Goal: Task Accomplishment & Management: Complete application form

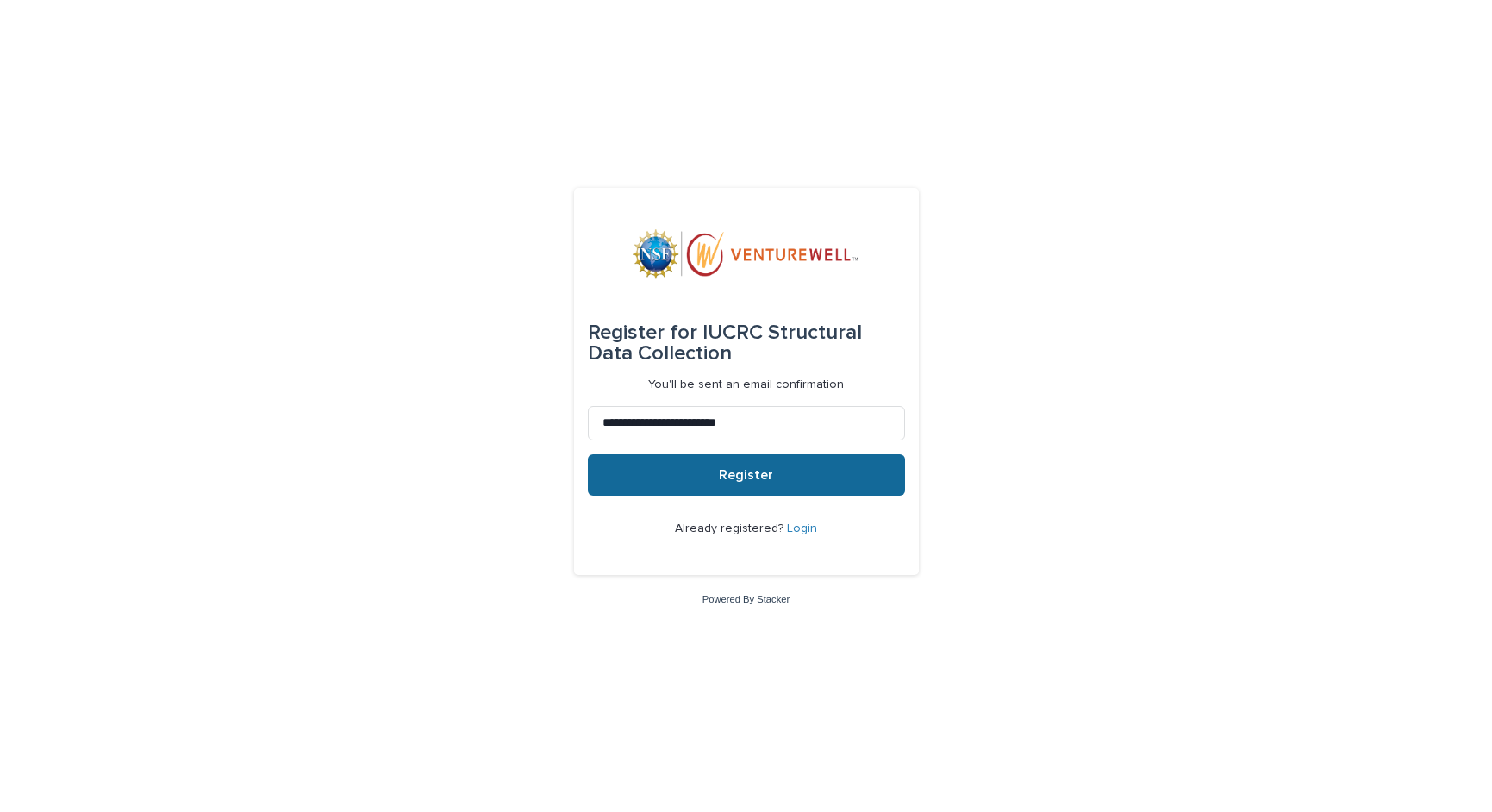
type input "**********"
click at [752, 474] on span "Register" at bounding box center [746, 475] width 55 height 14
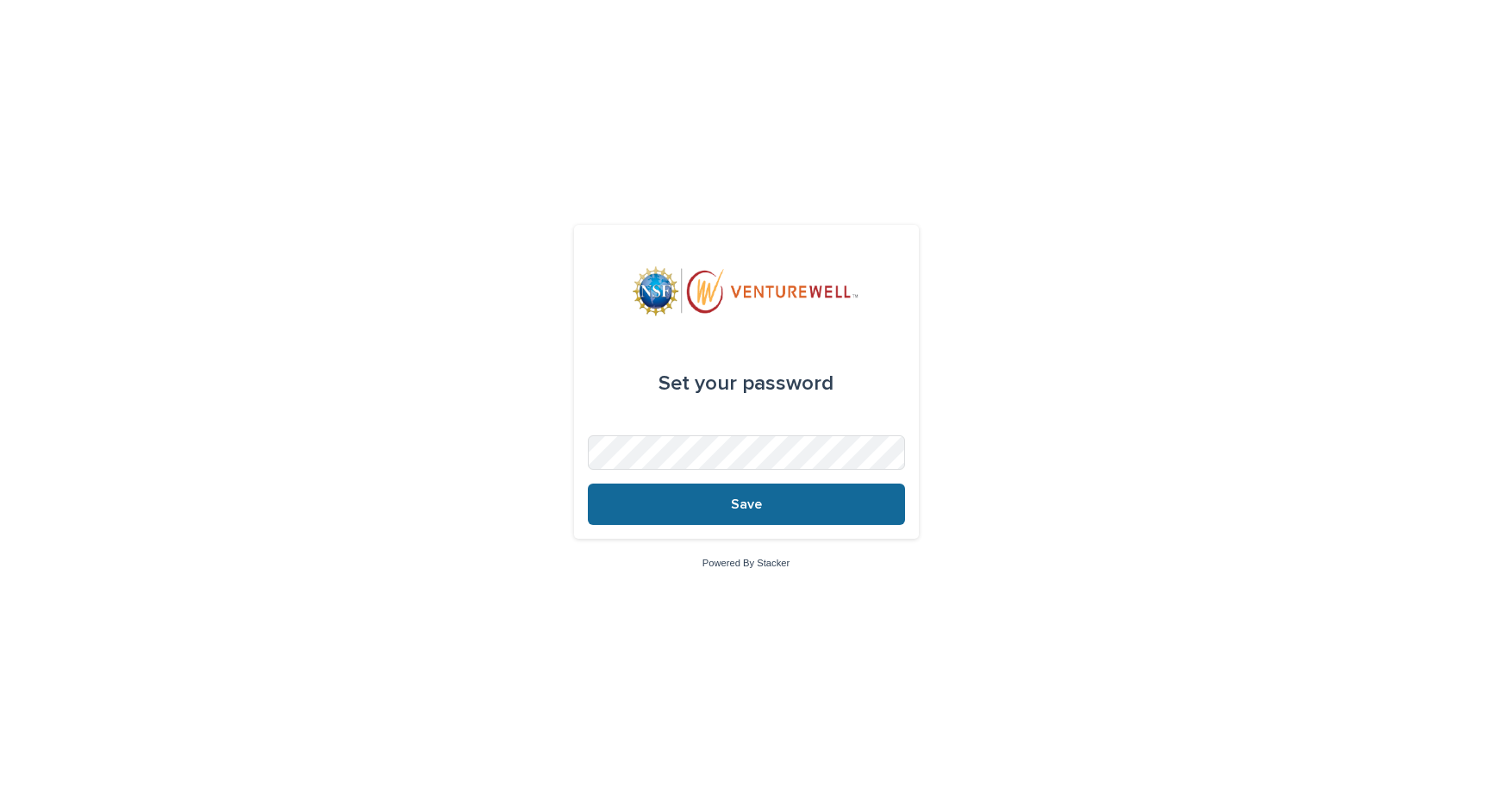
click at [761, 507] on span "Save" at bounding box center [746, 504] width 31 height 14
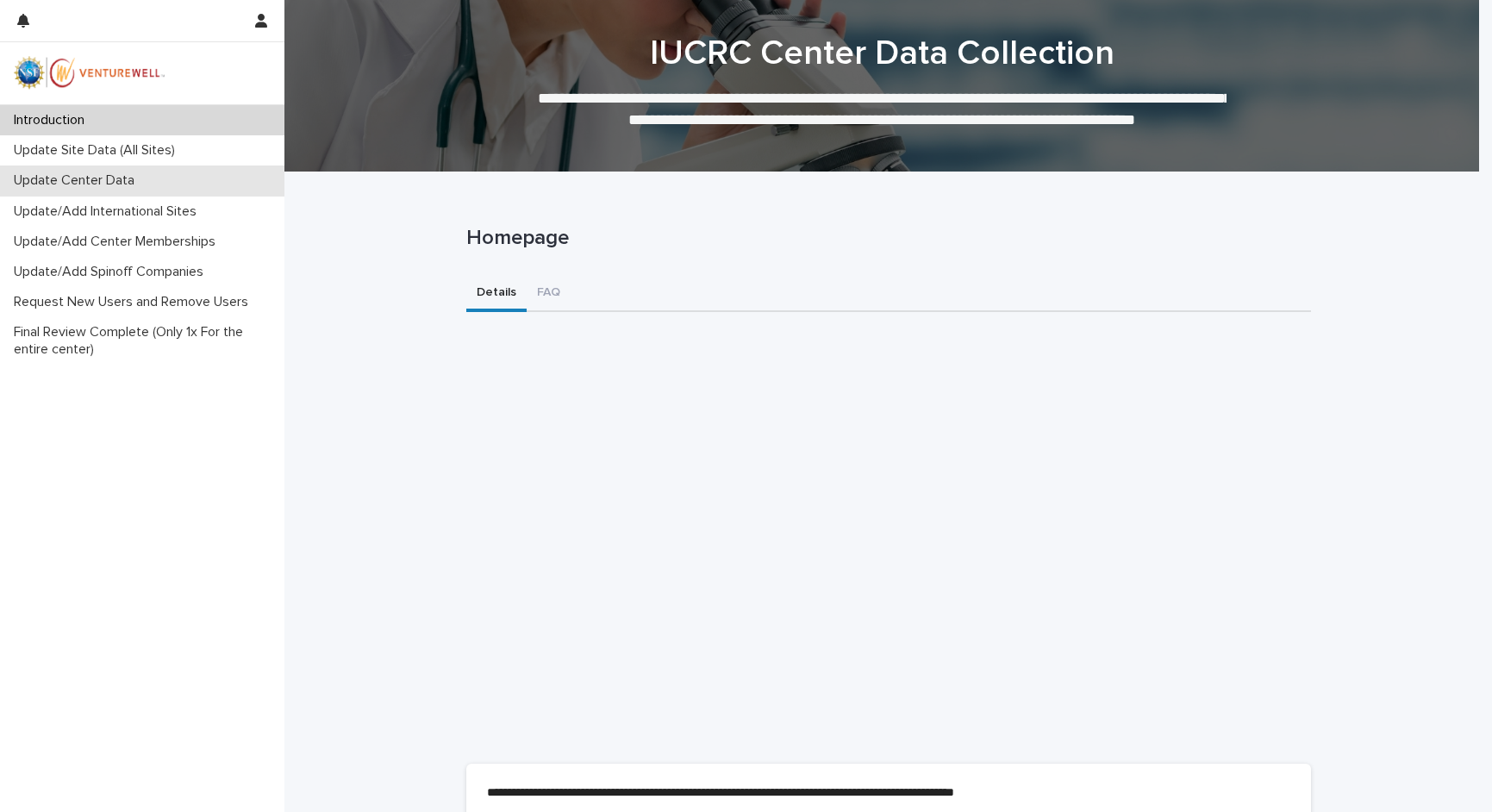
click at [86, 179] on p "Update Center Data" at bounding box center [77, 180] width 141 height 16
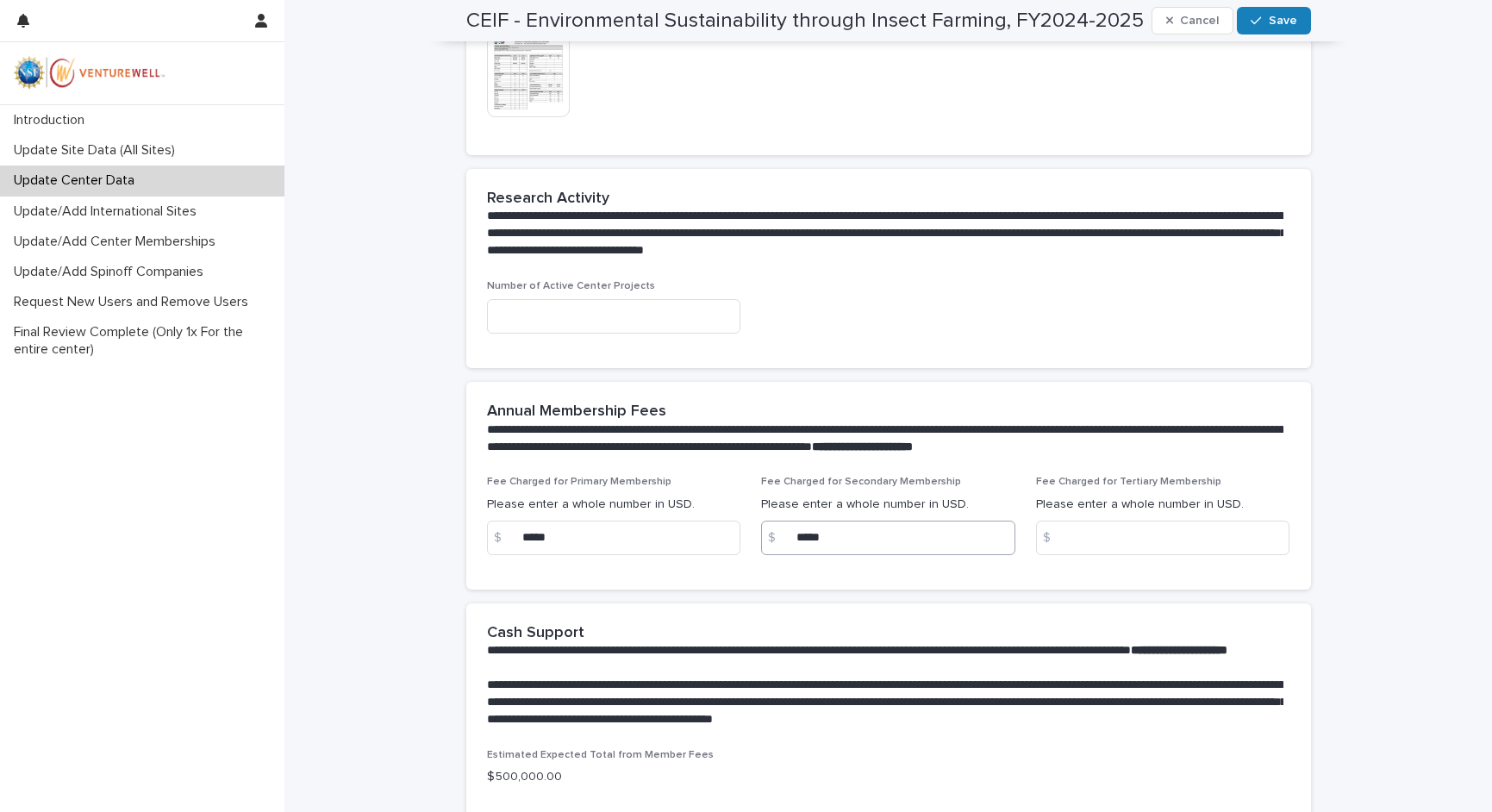
scroll to position [606, 0]
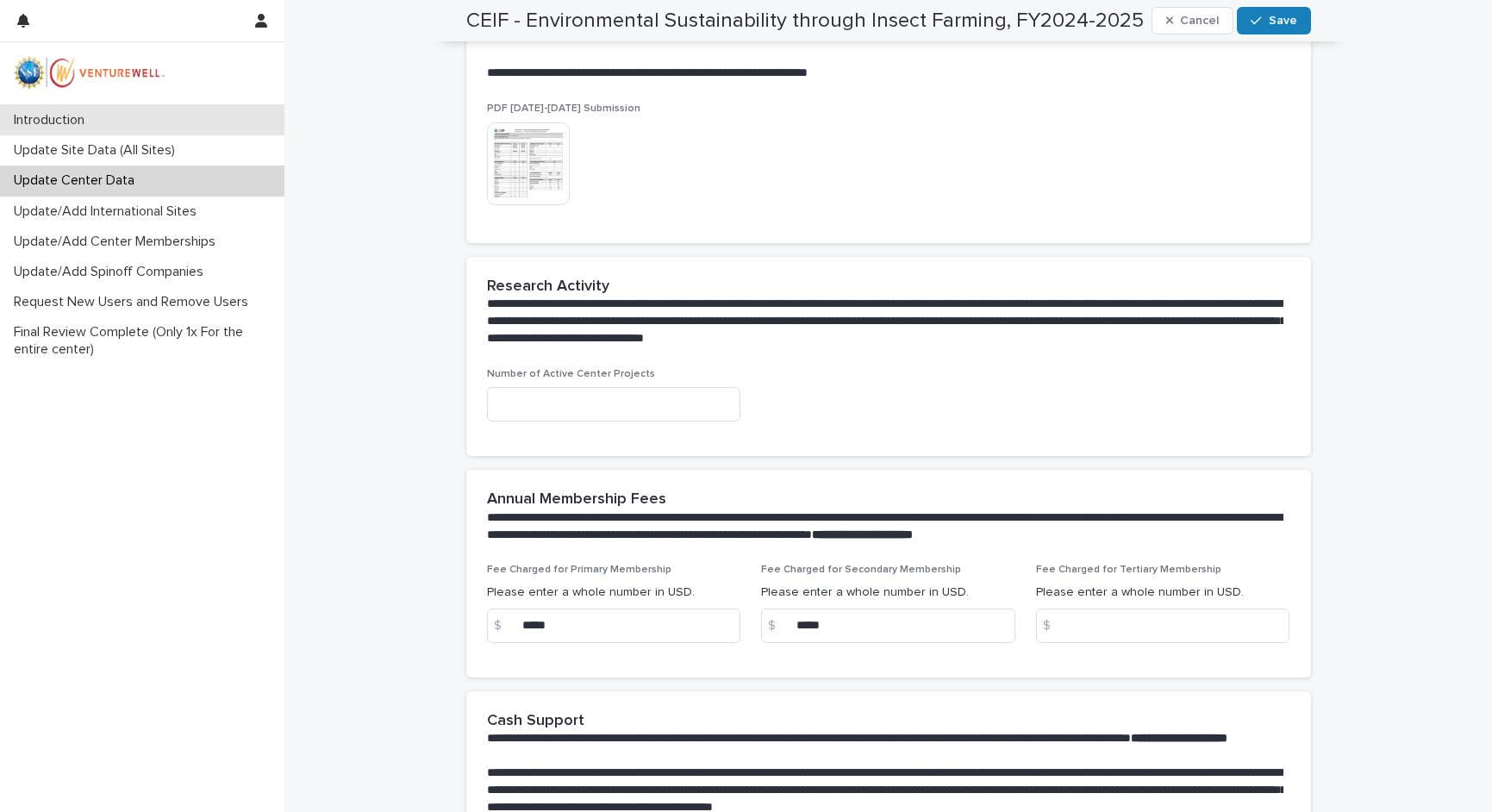
click at [56, 113] on p "Introduction" at bounding box center [52, 120] width 91 height 16
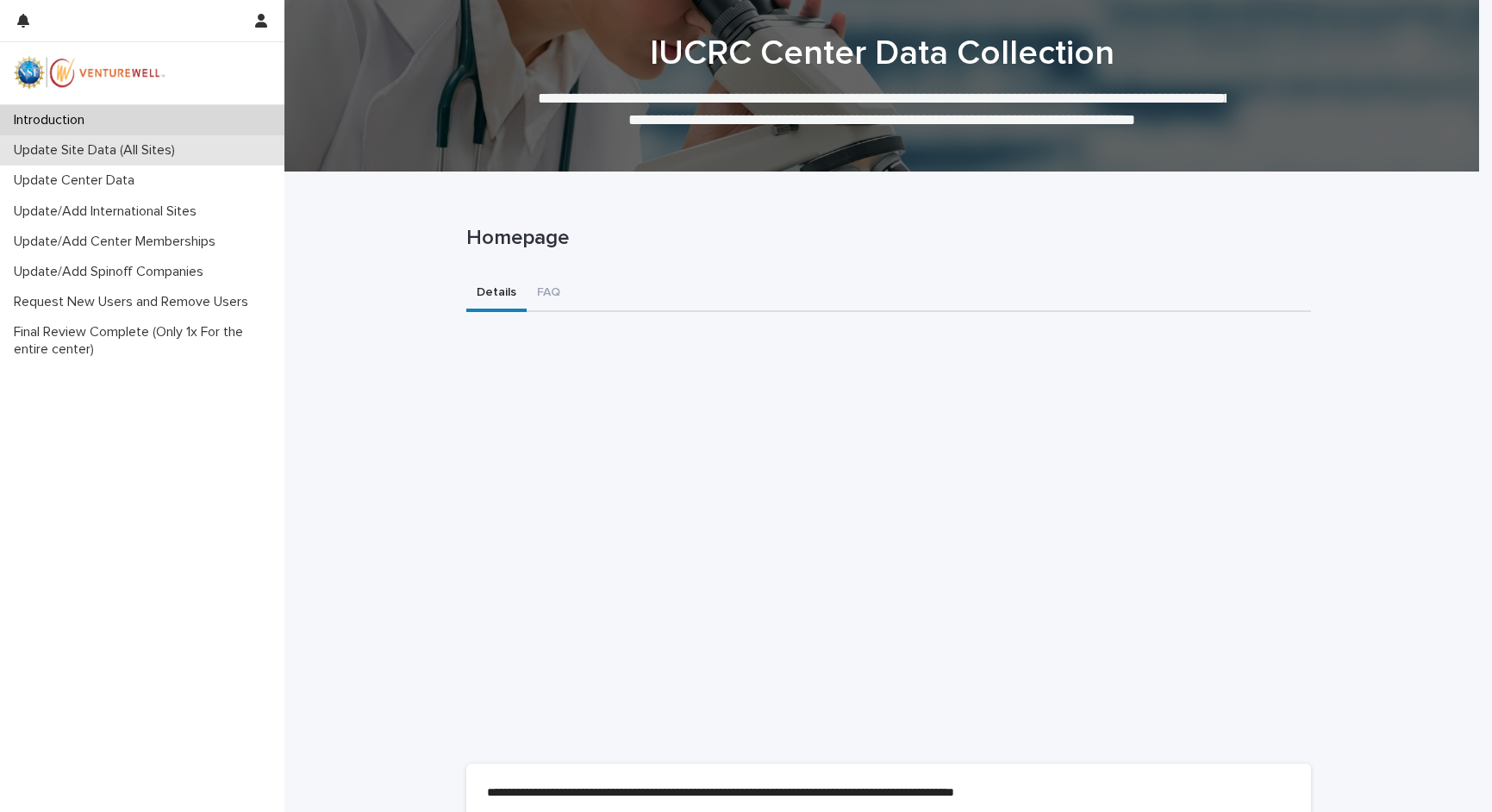
click at [84, 154] on p "Update Site Data (All Sites)" at bounding box center [98, 150] width 182 height 16
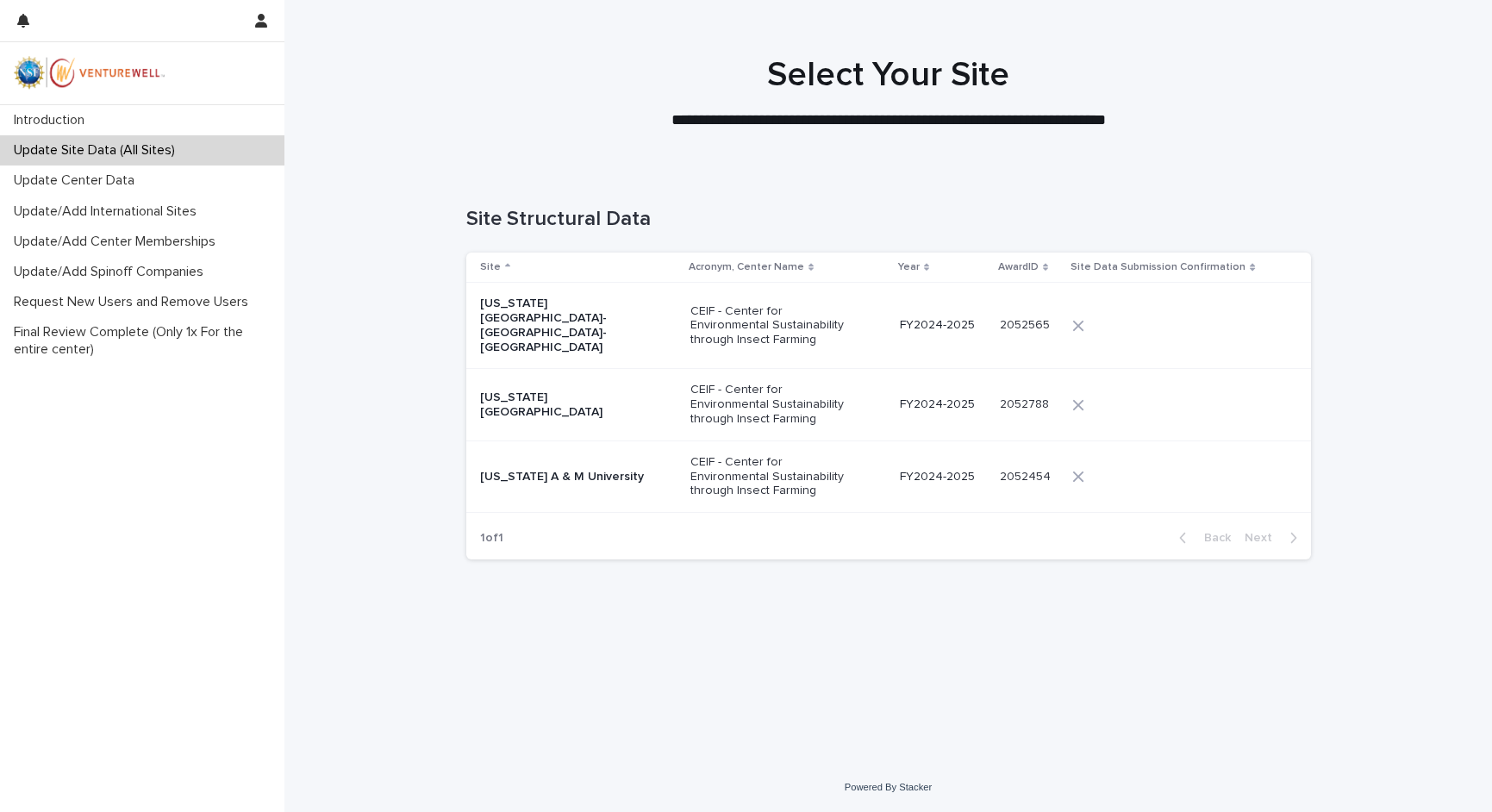
click at [743, 383] on p "CEIF - Center for Environmental Sustainability through Insect Farming" at bounding box center [777, 404] width 173 height 43
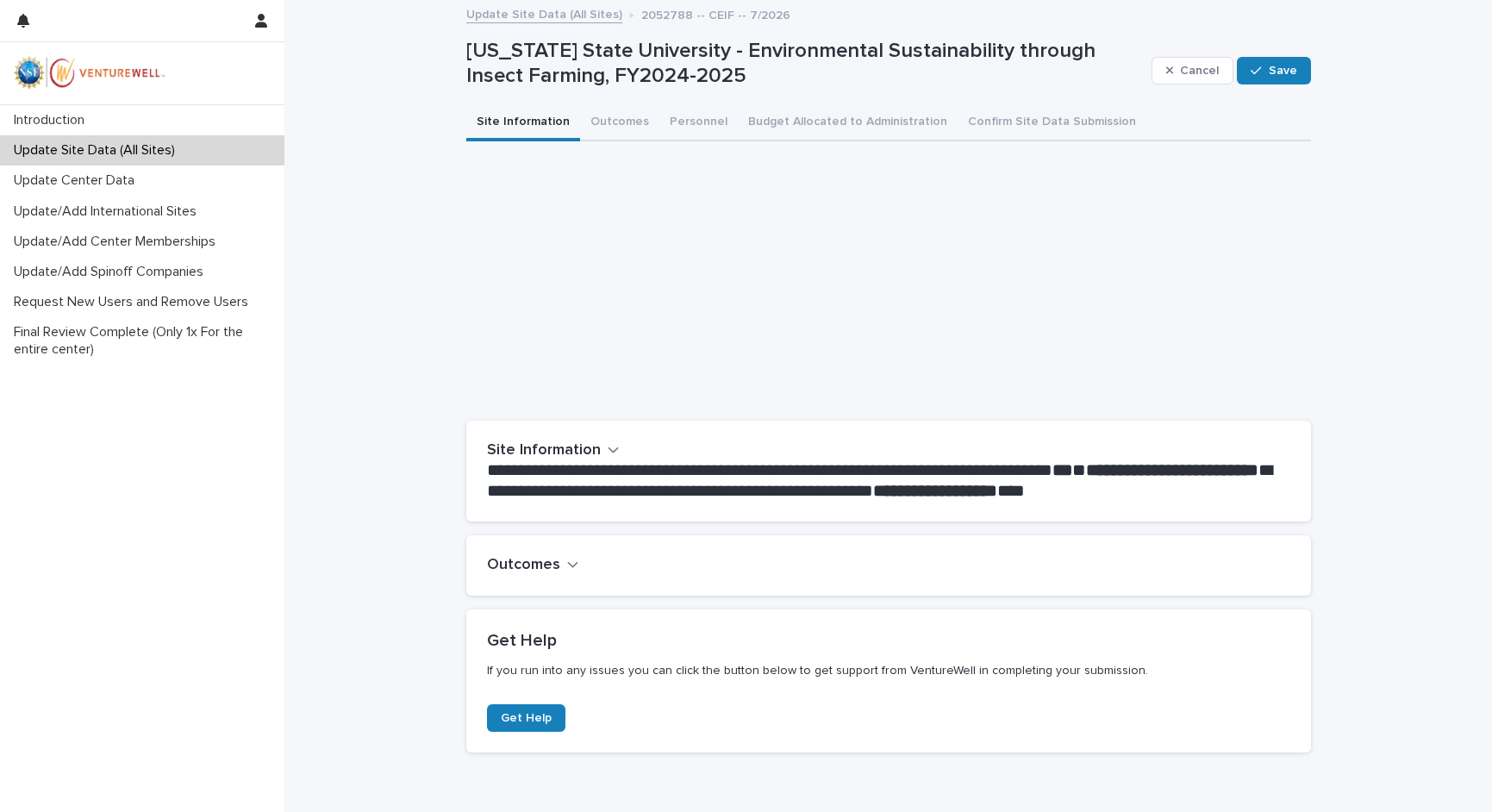
scroll to position [89, 0]
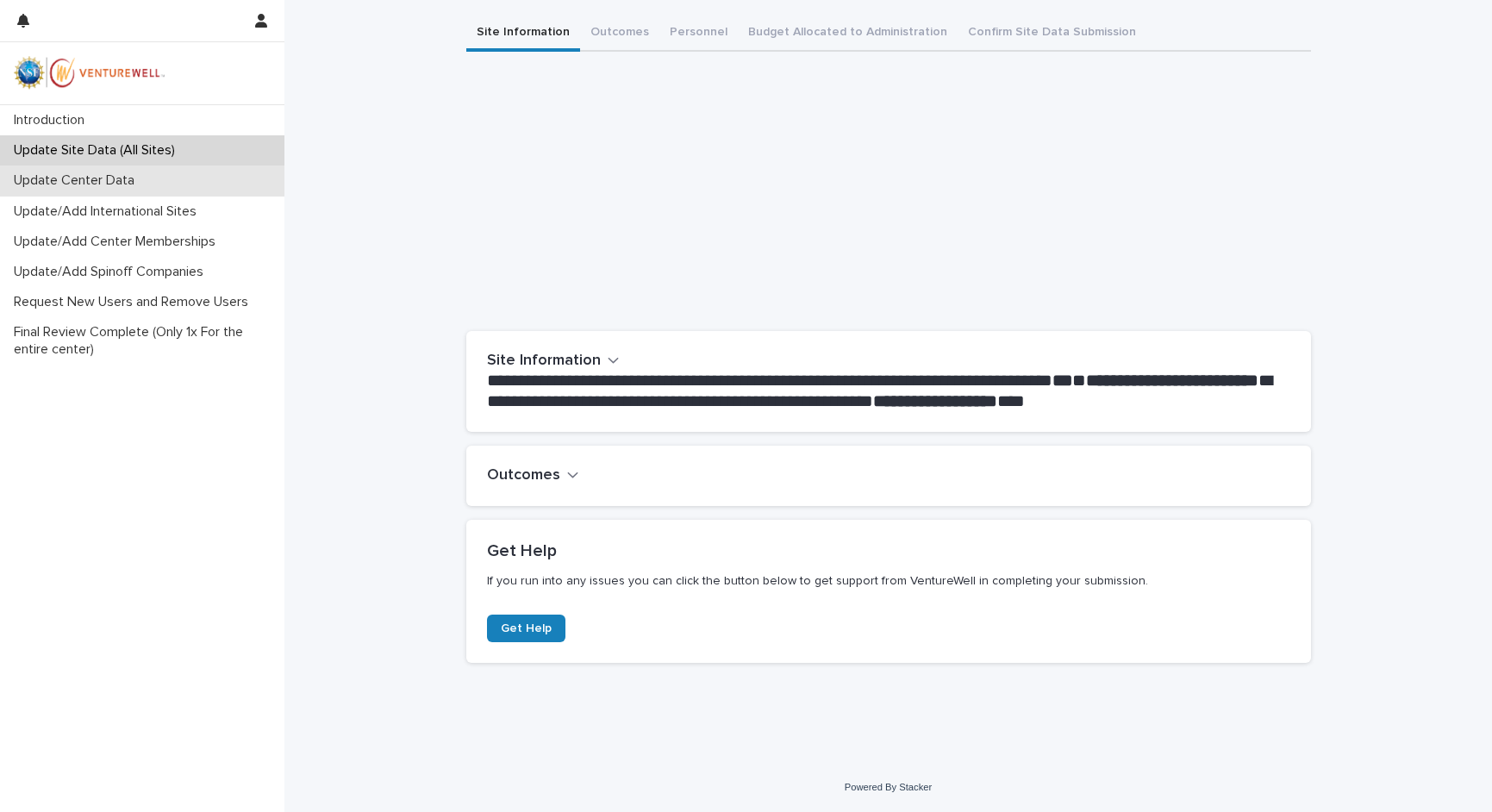
click at [101, 183] on p "Update Center Data" at bounding box center [77, 180] width 141 height 16
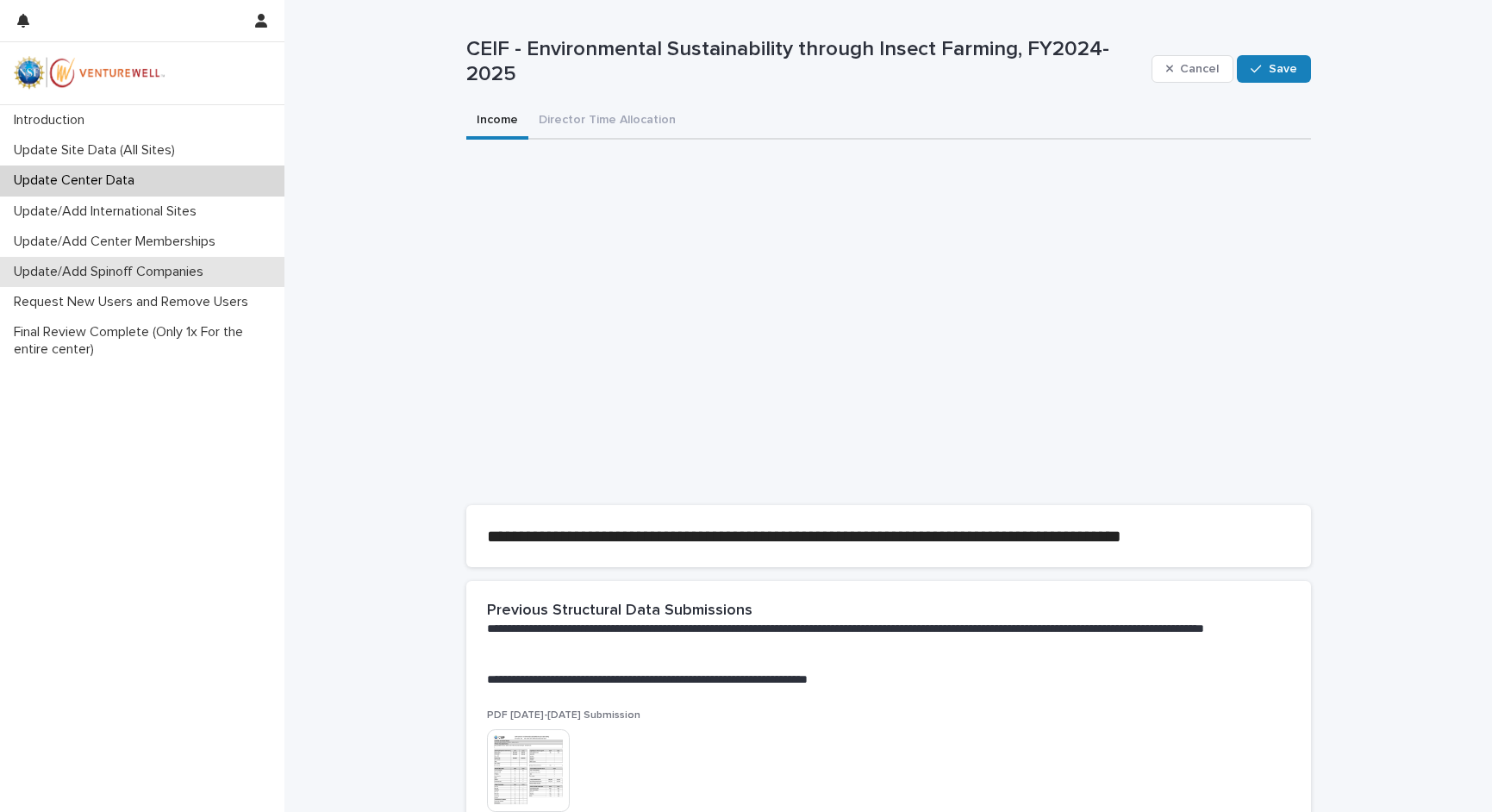
click at [106, 270] on p "Update/Add Spinoff Companies" at bounding box center [112, 272] width 210 height 16
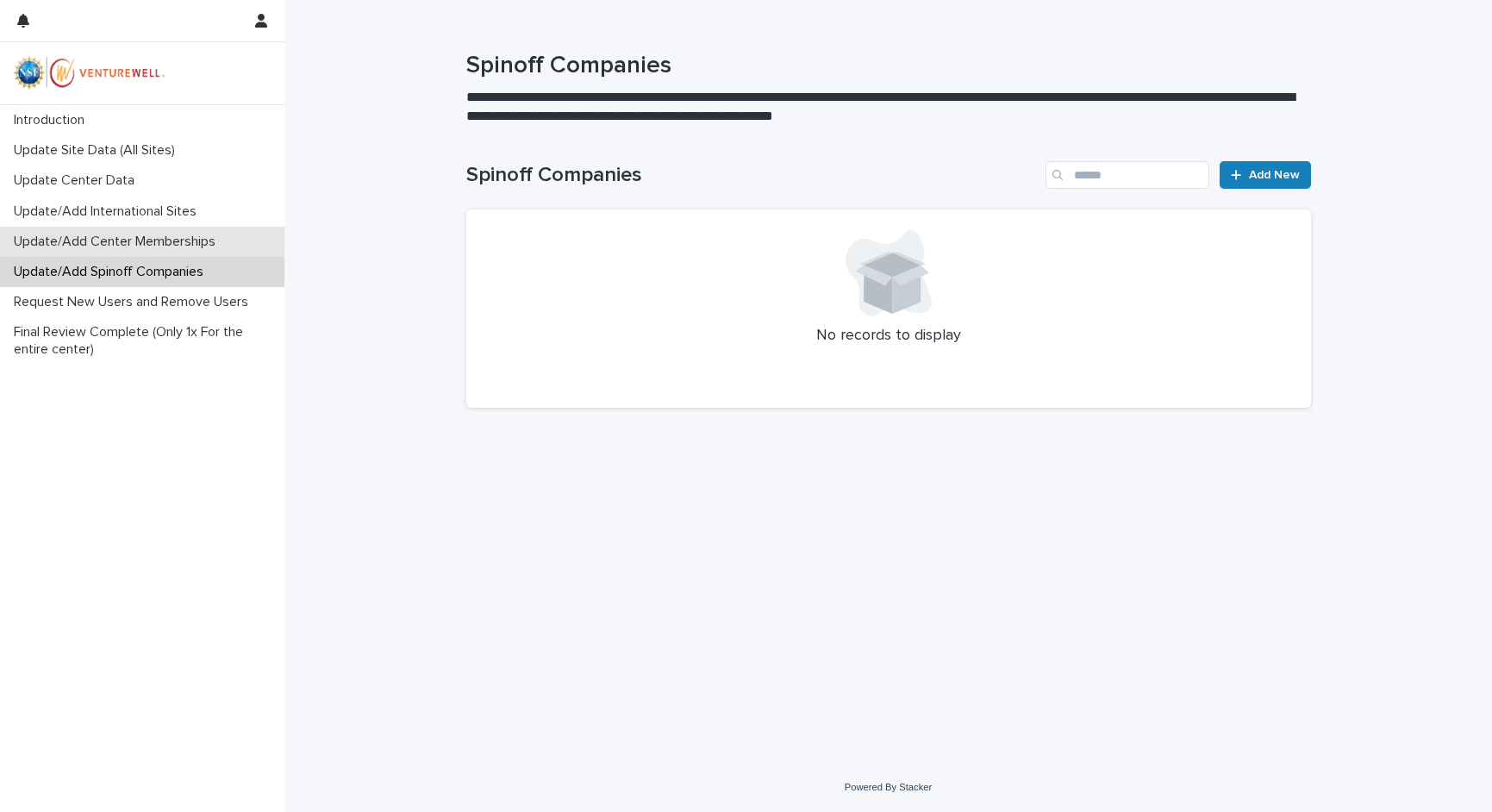
click at [81, 242] on p "Update/Add Center Memberships" at bounding box center [118, 241] width 222 height 16
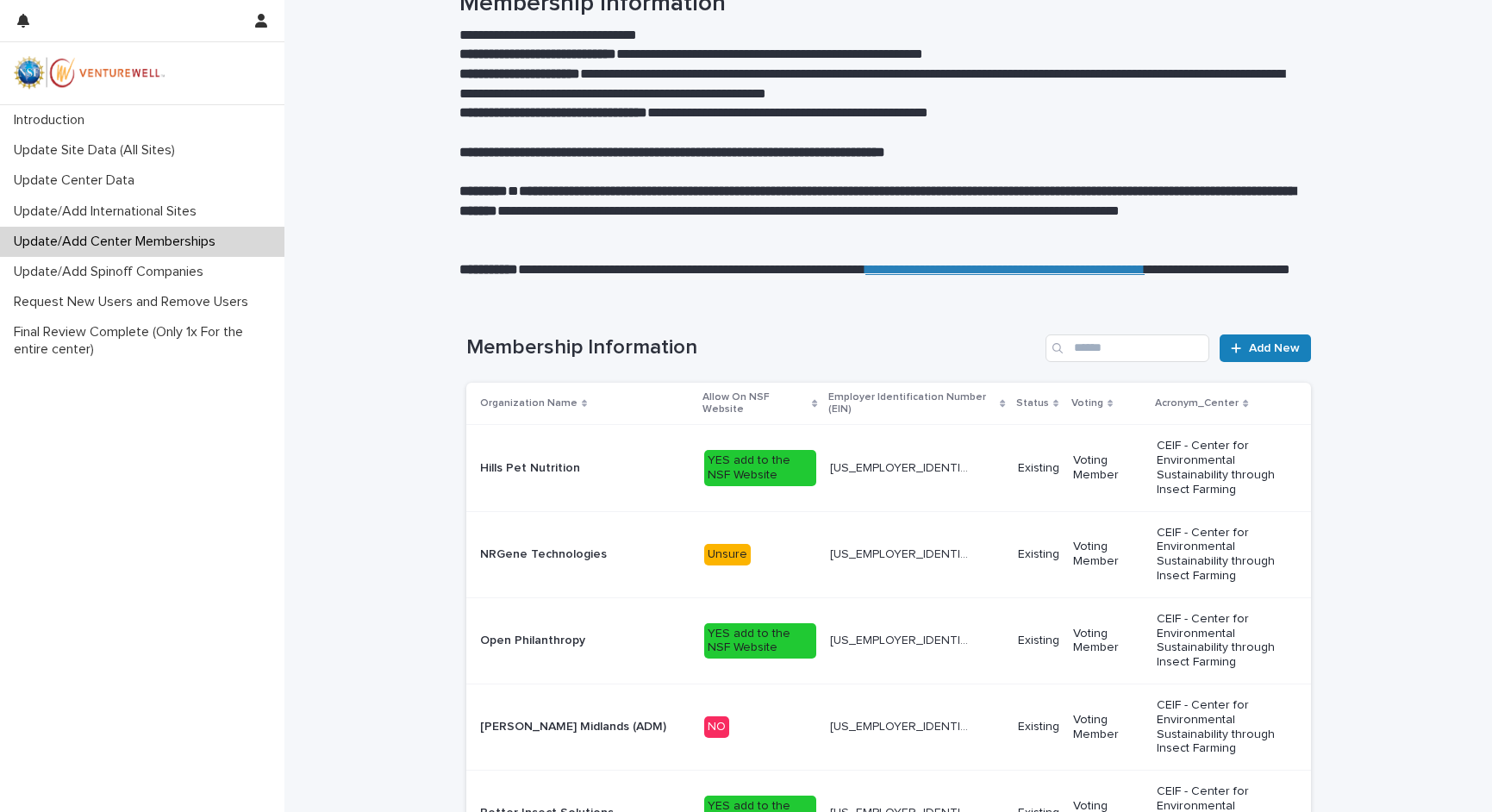
scroll to position [9, 0]
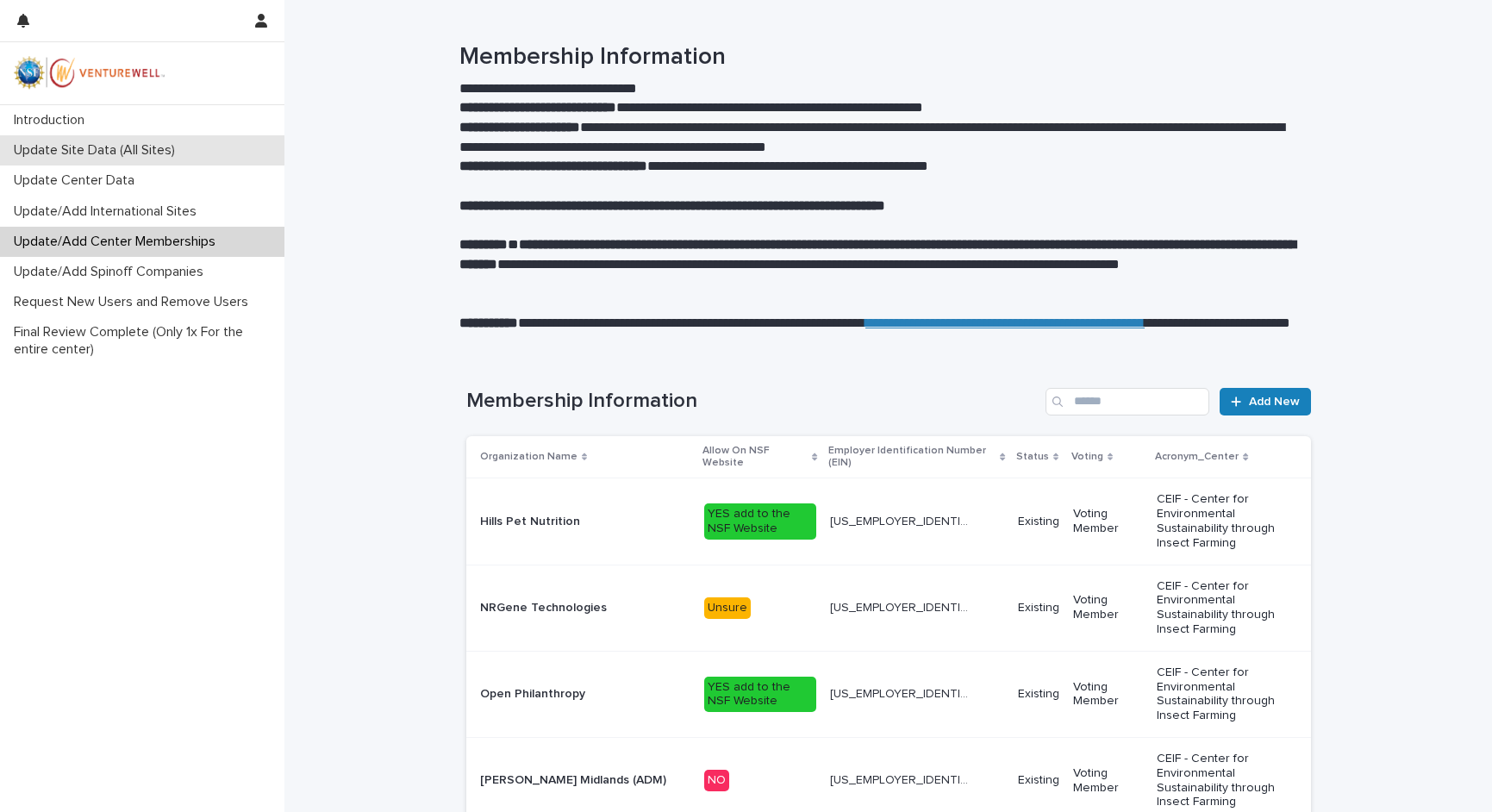
click at [78, 152] on p "Update Site Data (All Sites)" at bounding box center [98, 150] width 182 height 16
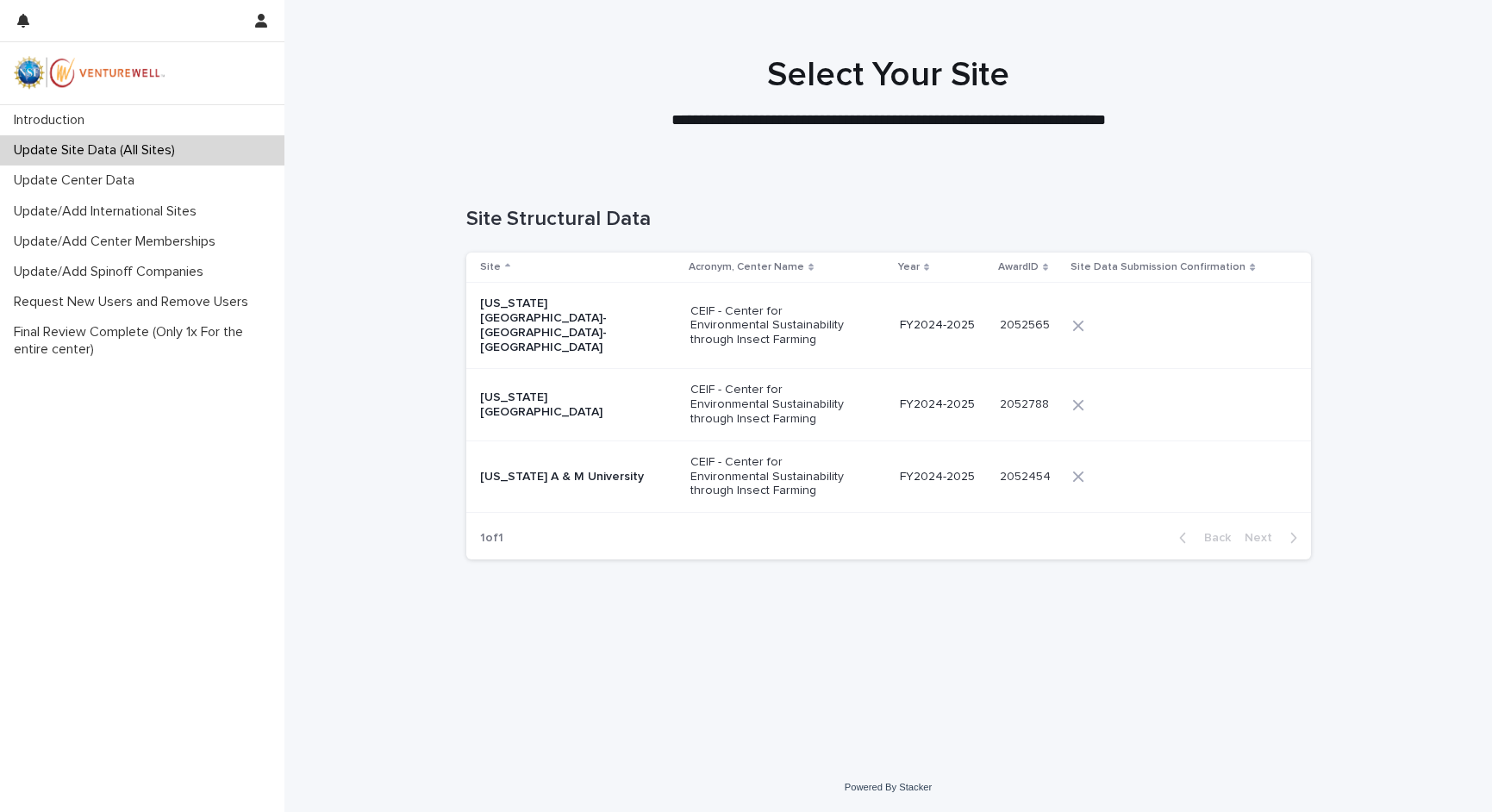
click at [708, 390] on p "CEIF - Center for Environmental Sustainability through Insect Farming" at bounding box center [777, 404] width 173 height 43
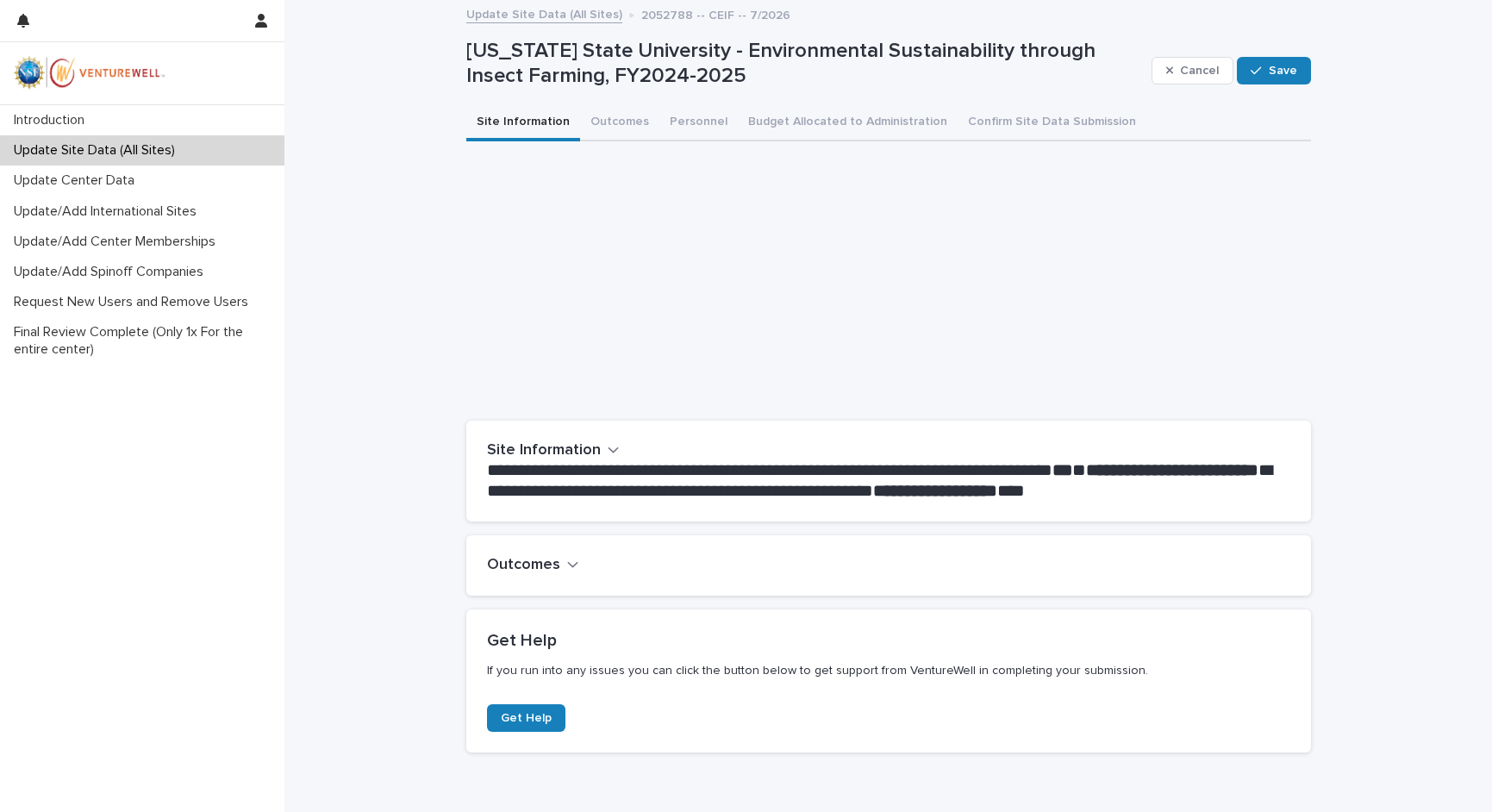
scroll to position [89, 0]
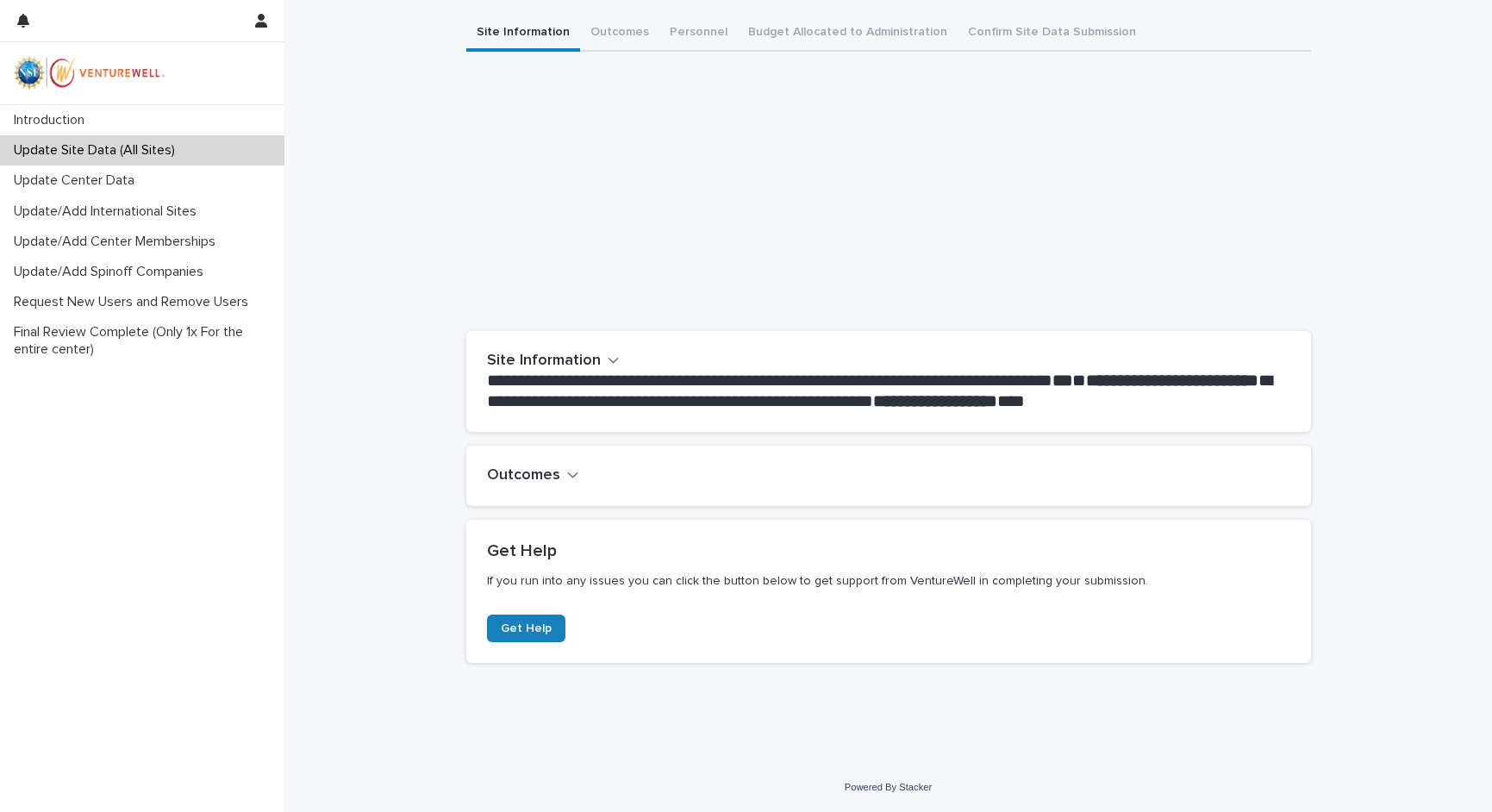
click at [554, 475] on button "Outcomes" at bounding box center [533, 475] width 92 height 19
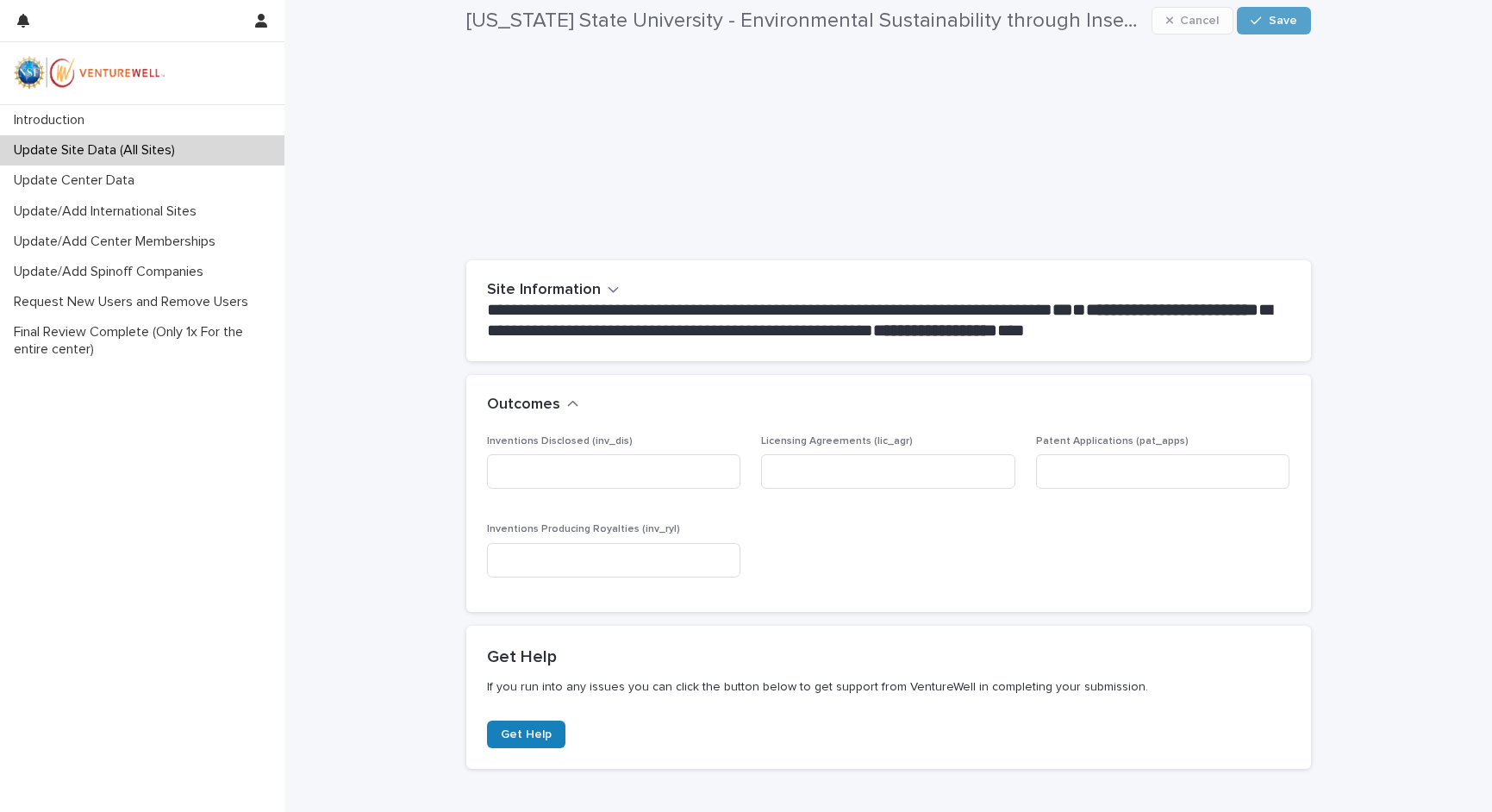
scroll to position [178, 0]
